Goal: Check status: Check status

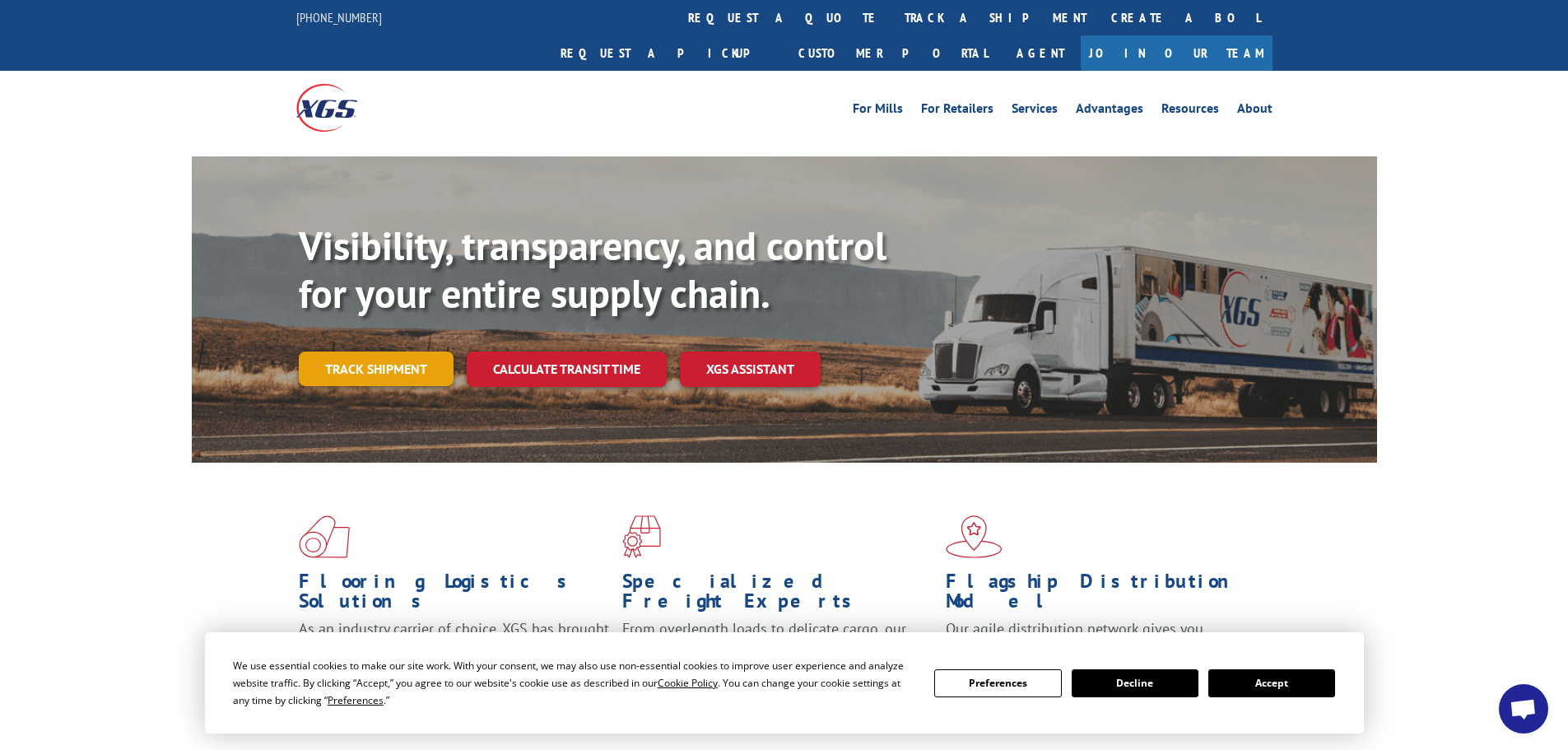
click at [392, 352] on link "Track shipment" at bounding box center [376, 368] width 155 height 34
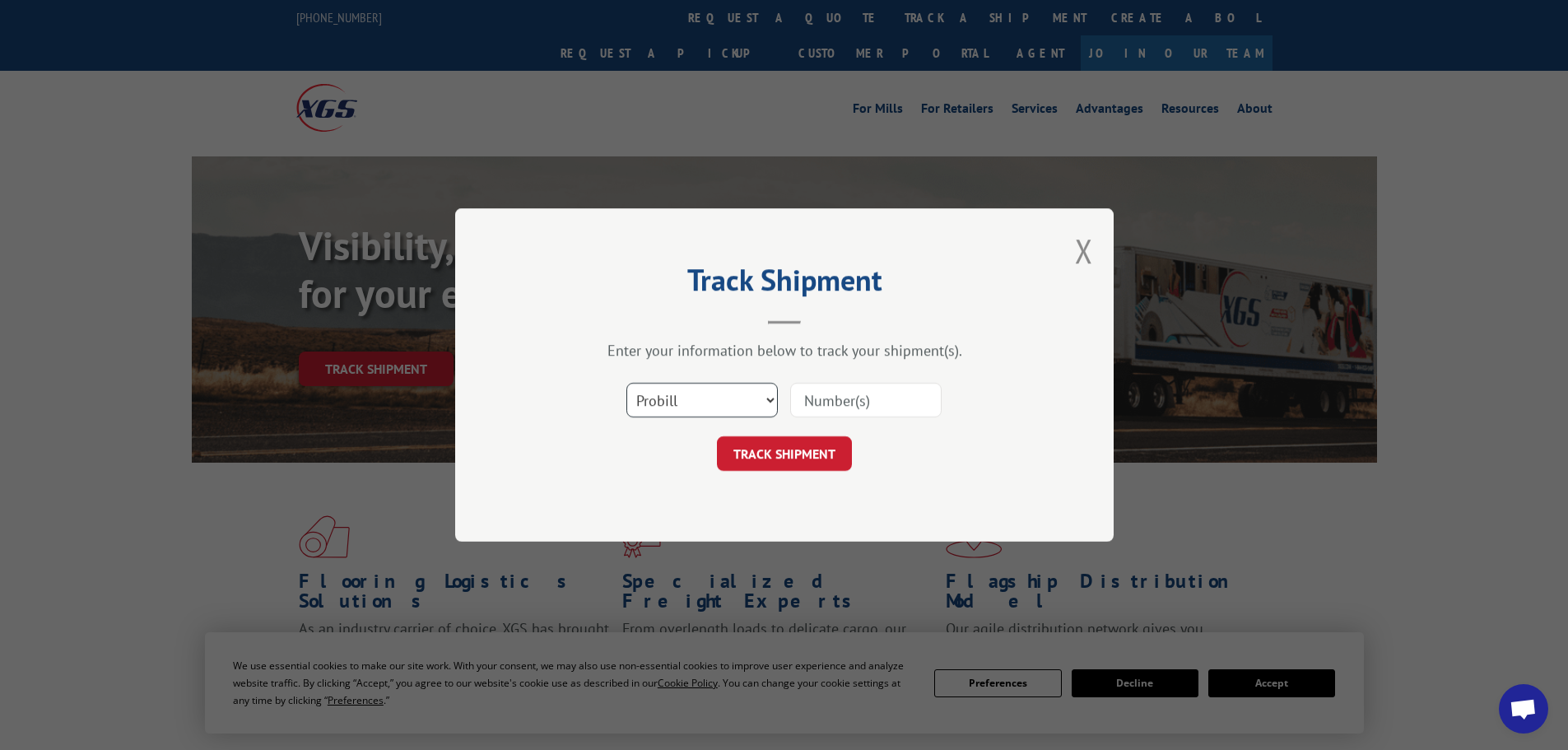
click at [691, 406] on select "Select category... Probill BOL PO" at bounding box center [702, 400] width 151 height 34
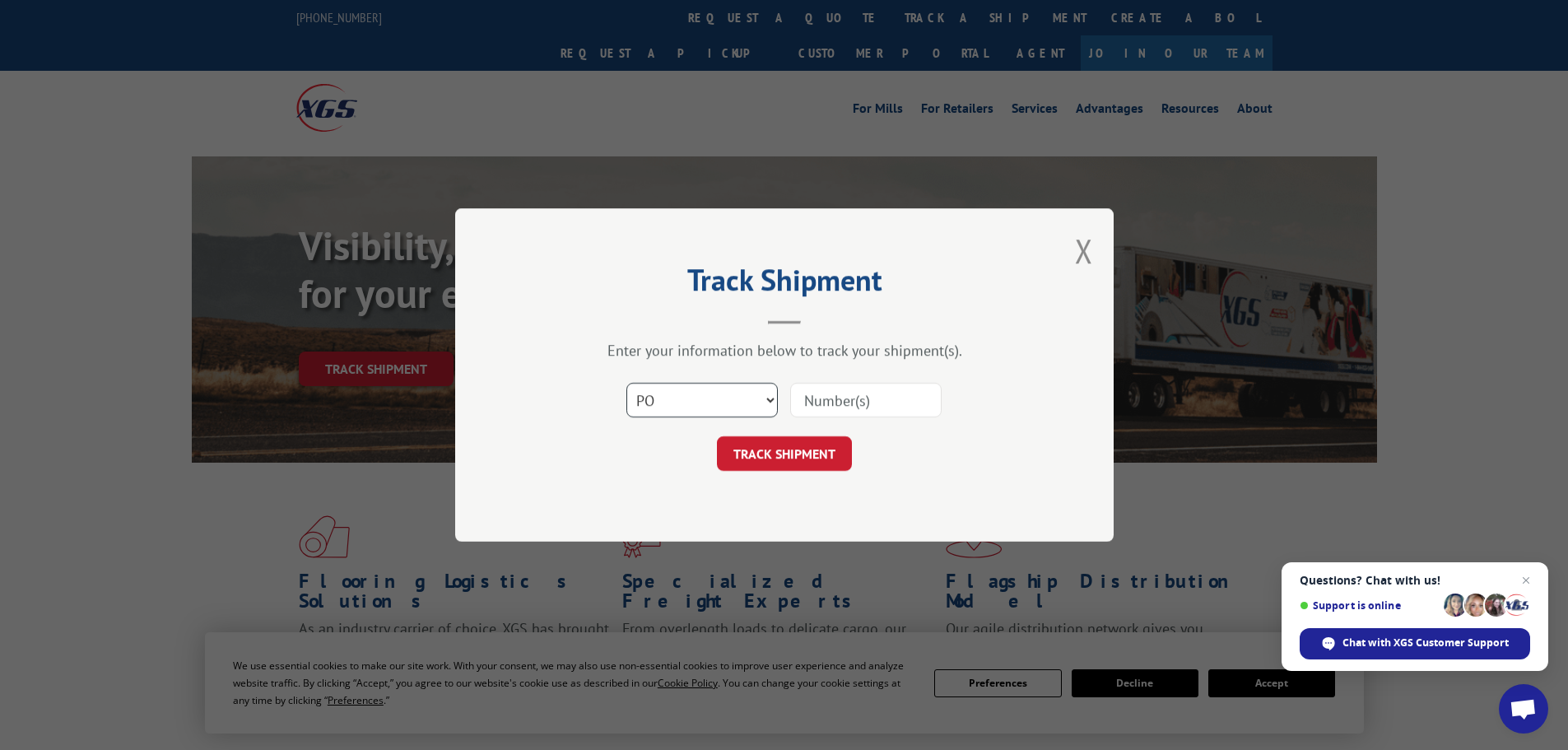
click at [627, 383] on select "Select category... Probill BOL PO" at bounding box center [702, 400] width 151 height 34
click at [687, 406] on select "Select category... Probill BOL PO" at bounding box center [702, 400] width 151 height 34
select select "probill"
click at [627, 383] on select "Select category... Probill BOL PO" at bounding box center [702, 400] width 151 height 34
click at [838, 465] on button "TRACK SHIPMENT" at bounding box center [784, 453] width 135 height 34
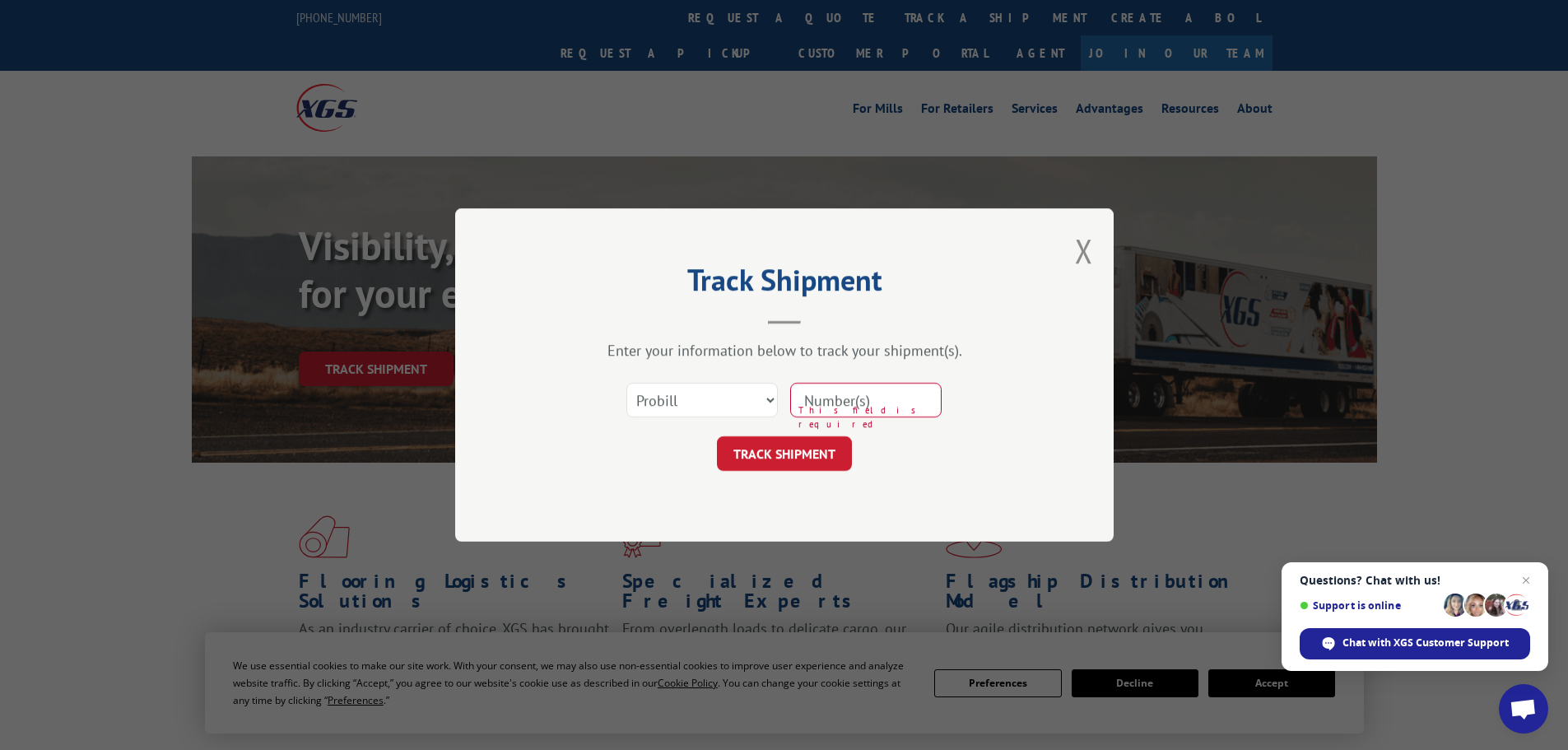
drag, startPoint x: 854, startPoint y: 375, endPoint x: 848, endPoint y: 398, distance: 23.8
click at [855, 376] on div "Select category... Probill BOL PO This field is required" at bounding box center [784, 400] width 494 height 54
click at [844, 403] on input at bounding box center [866, 400] width 151 height 34
paste input "16740598"
type input "16740598"
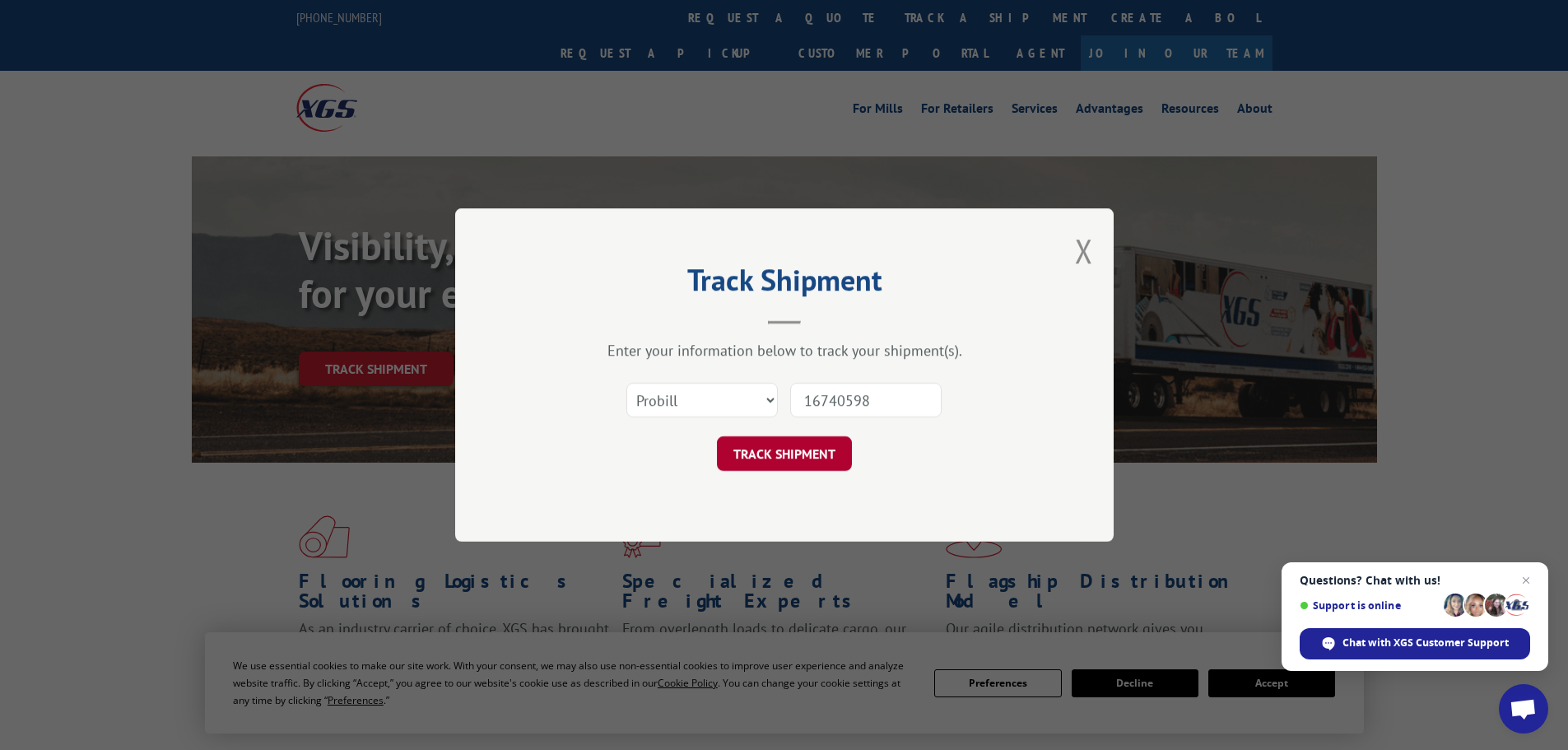
click at [812, 442] on button "TRACK SHIPMENT" at bounding box center [784, 453] width 135 height 34
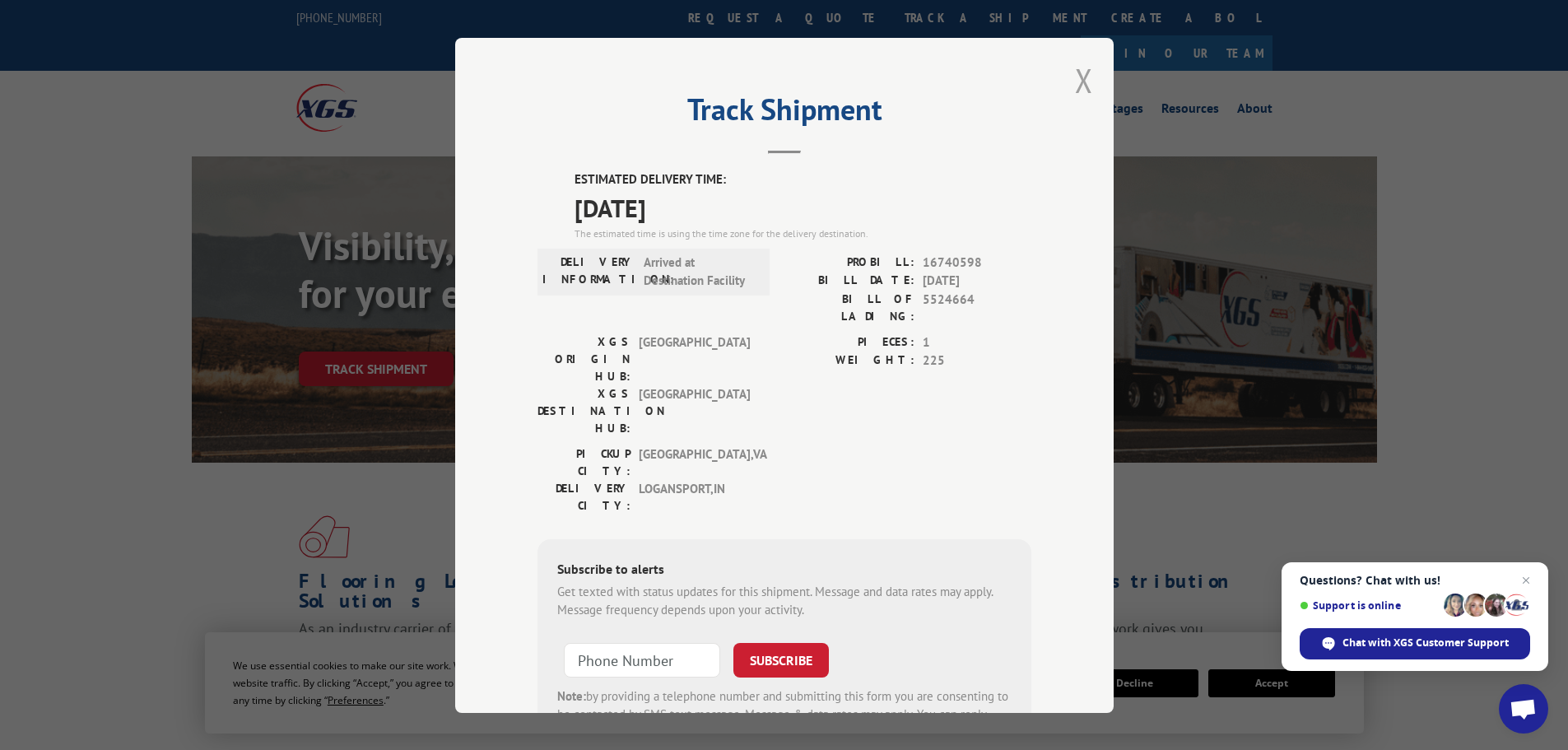
click at [1075, 85] on button "Close modal" at bounding box center [1084, 80] width 18 height 44
